Goal: Task Accomplishment & Management: Complete application form

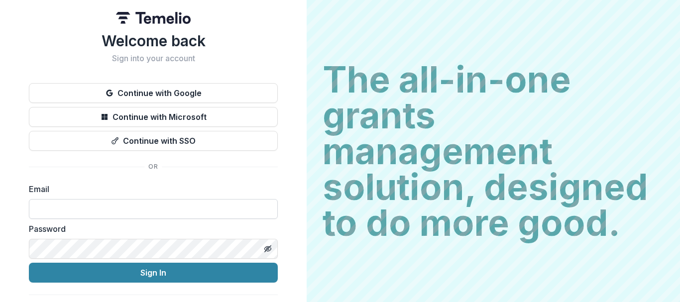
click at [92, 210] on input at bounding box center [153, 209] width 249 height 20
type input "**********"
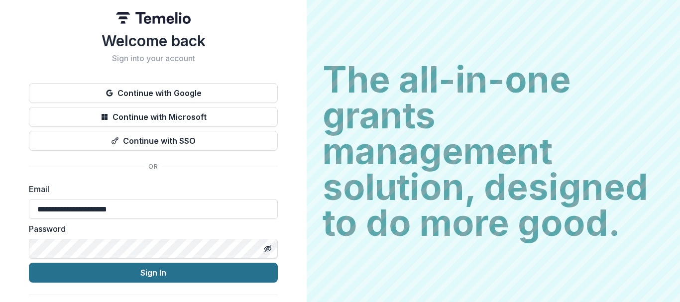
click at [147, 276] on button "Sign In" at bounding box center [153, 273] width 249 height 20
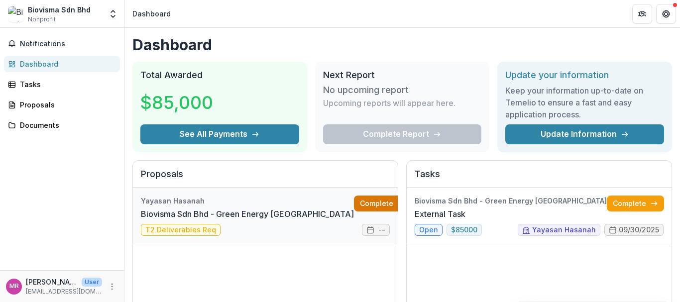
click at [354, 207] on link "Complete" at bounding box center [382, 204] width 57 height 16
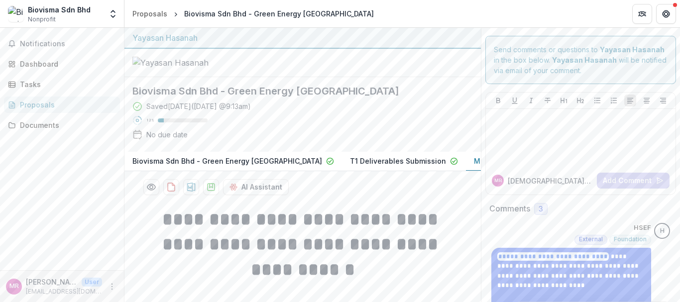
click at [466, 171] on button "Monitoring-Deliverables Submission Draft" at bounding box center [552, 161] width 173 height 19
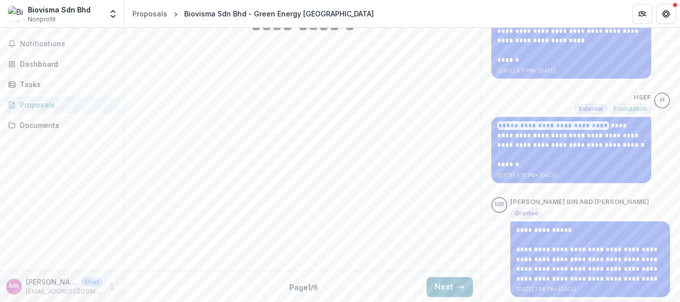
scroll to position [246, 0]
click at [450, 286] on button "Next" at bounding box center [450, 286] width 46 height 20
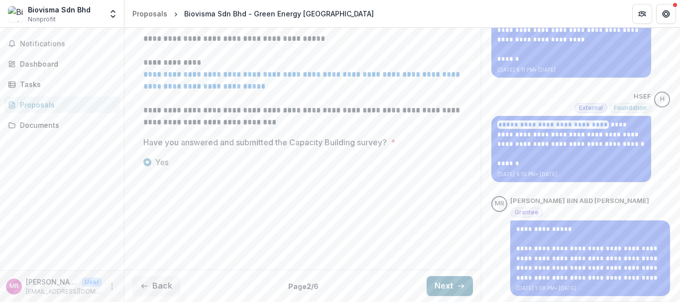
click at [440, 283] on button "Next" at bounding box center [450, 286] width 46 height 20
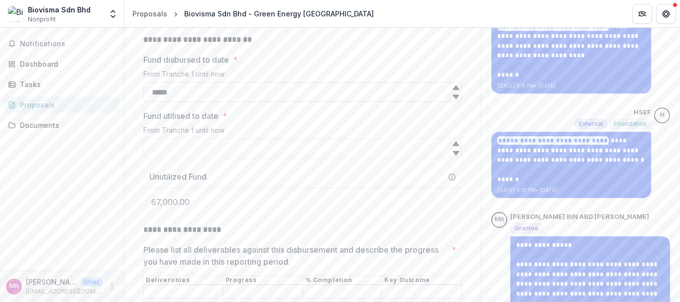
scroll to position [229, 0]
